Goal: Information Seeking & Learning: Learn about a topic

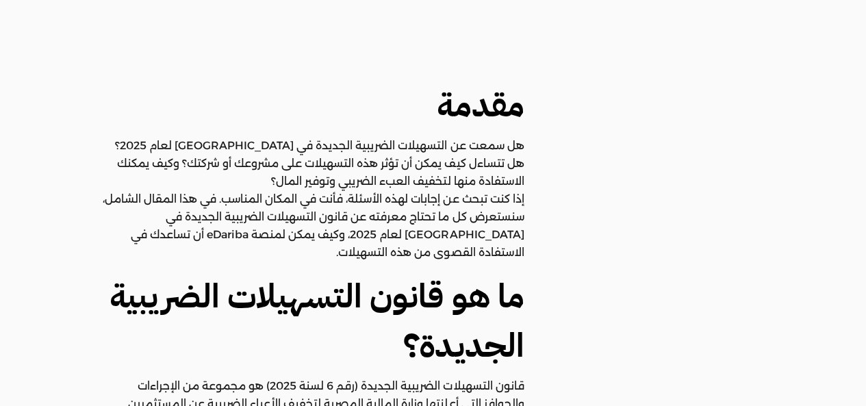
scroll to position [1027, 0]
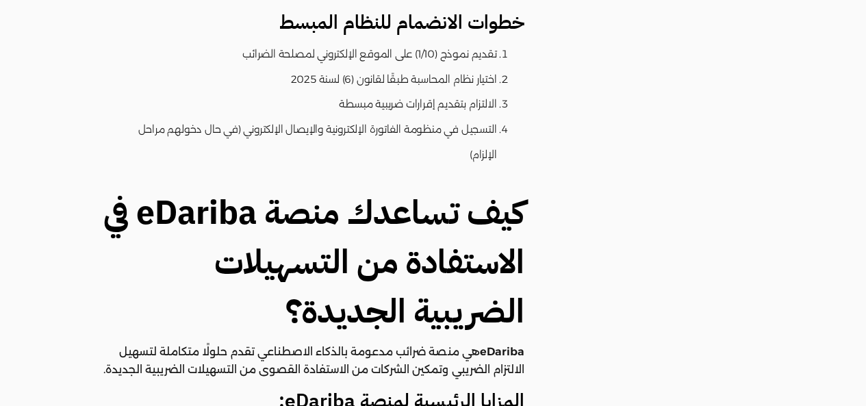
scroll to position [2465, 0]
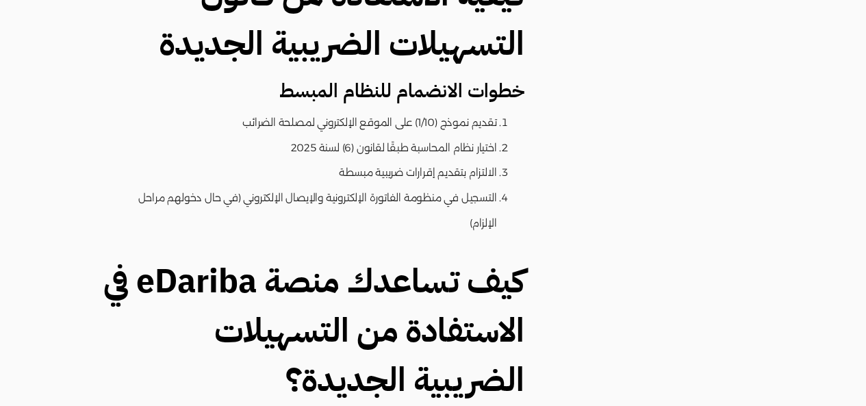
click at [459, 101] on h3 "خطوات الانضمام للنظام المبسط" at bounding box center [310, 91] width 427 height 25
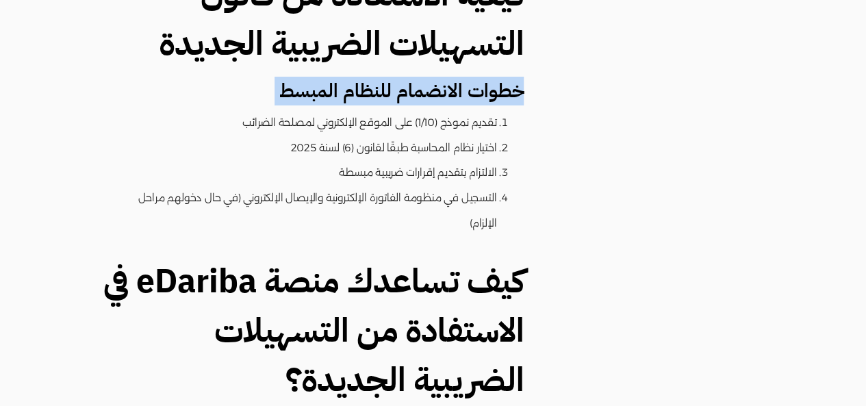
click at [459, 101] on h3 "خطوات الانضمام للنظام المبسط" at bounding box center [310, 91] width 427 height 25
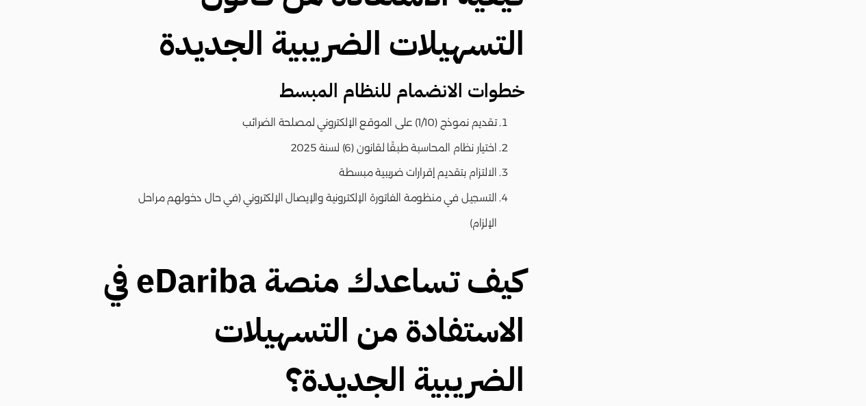
click at [418, 264] on h2 "كيف تساعدك منصة eDariba في الاستفادة من التسهيلات الضريبية الجديدة؟" at bounding box center [310, 331] width 427 height 148
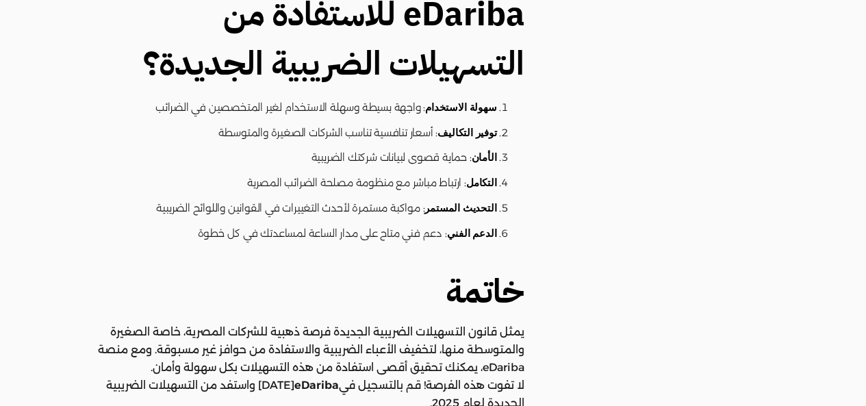
scroll to position [3547, 0]
